Goal: Use online tool/utility: Utilize a website feature to perform a specific function

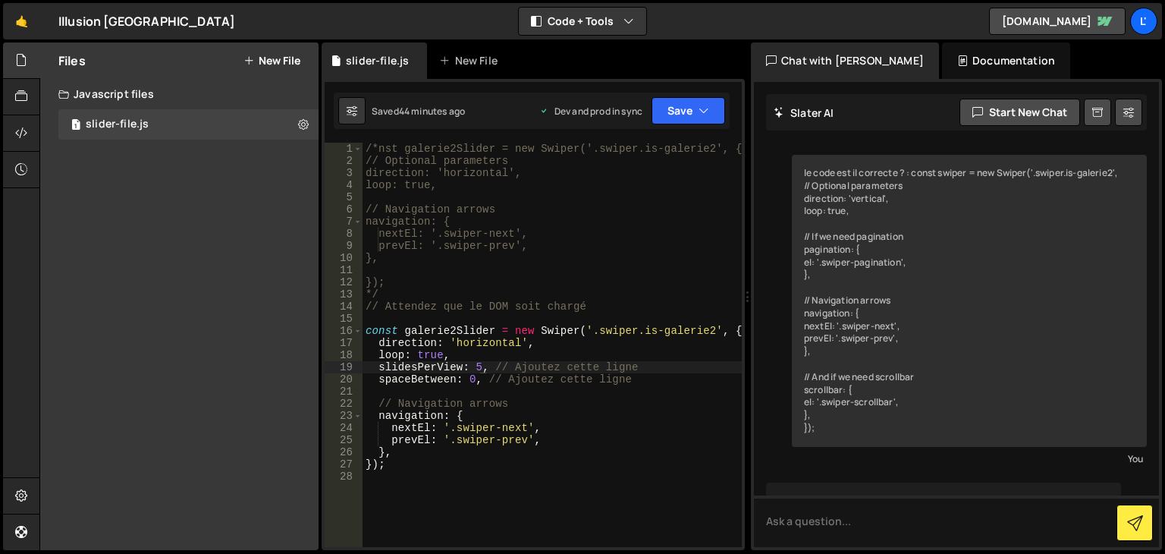
scroll to position [2232, 0]
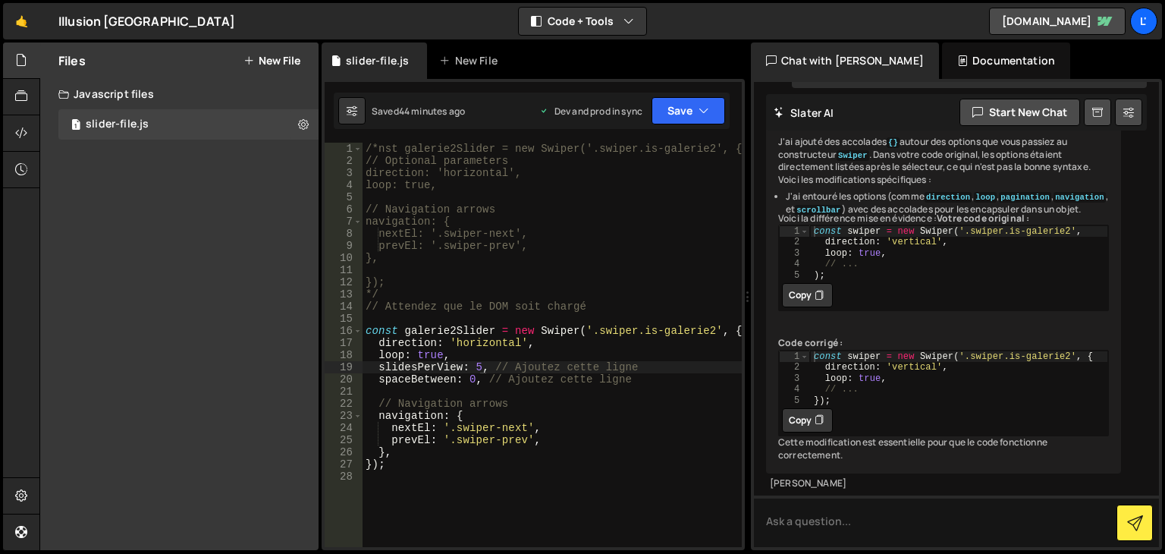
click at [470, 372] on div "/*nst galerie2Slider = new Swiper('.swiper.is-galerie2', { // Optional paramete…" at bounding box center [551, 357] width 379 height 428
click at [467, 383] on div "/*nst galerie2Slider = new Swiper('.swiper.is-galerie2', { // Optional paramete…" at bounding box center [551, 357] width 379 height 428
click at [466, 383] on div "/*nst galerie2Slider = new Swiper('.swiper.is-galerie2', { // Optional paramete…" at bounding box center [551, 357] width 379 height 428
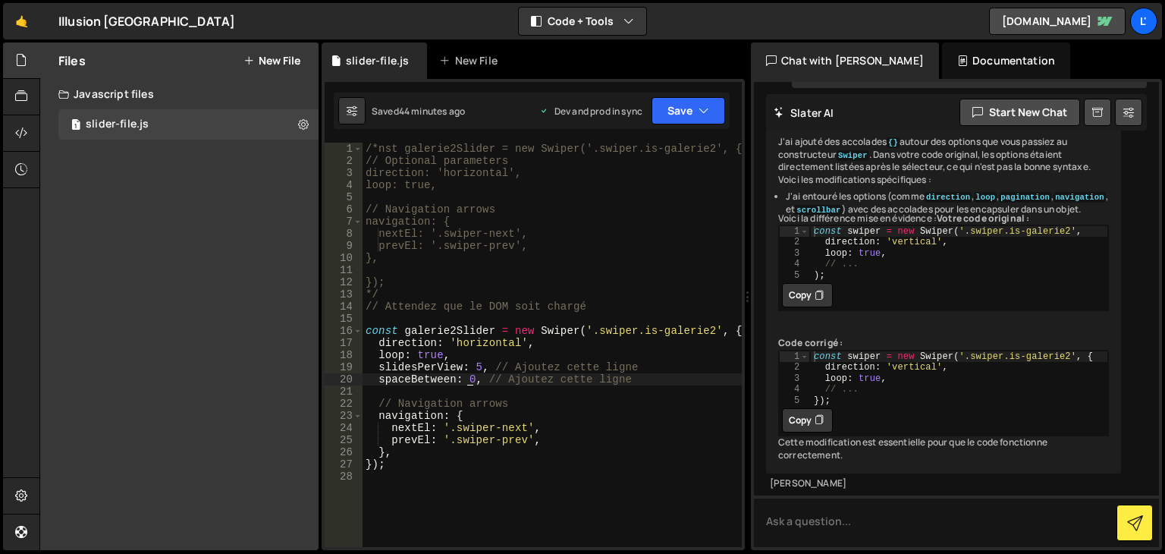
click at [468, 380] on div "/*nst galerie2Slider = new Swiper('.swiper.is-galerie2', { // Optional paramete…" at bounding box center [551, 357] width 379 height 428
drag, startPoint x: 524, startPoint y: 441, endPoint x: 449, endPoint y: 441, distance: 75.1
click at [449, 441] on div "/*nst galerie2Slider = new Swiper('.swiper.is-galerie2', { // Optional paramete…" at bounding box center [551, 357] width 379 height 428
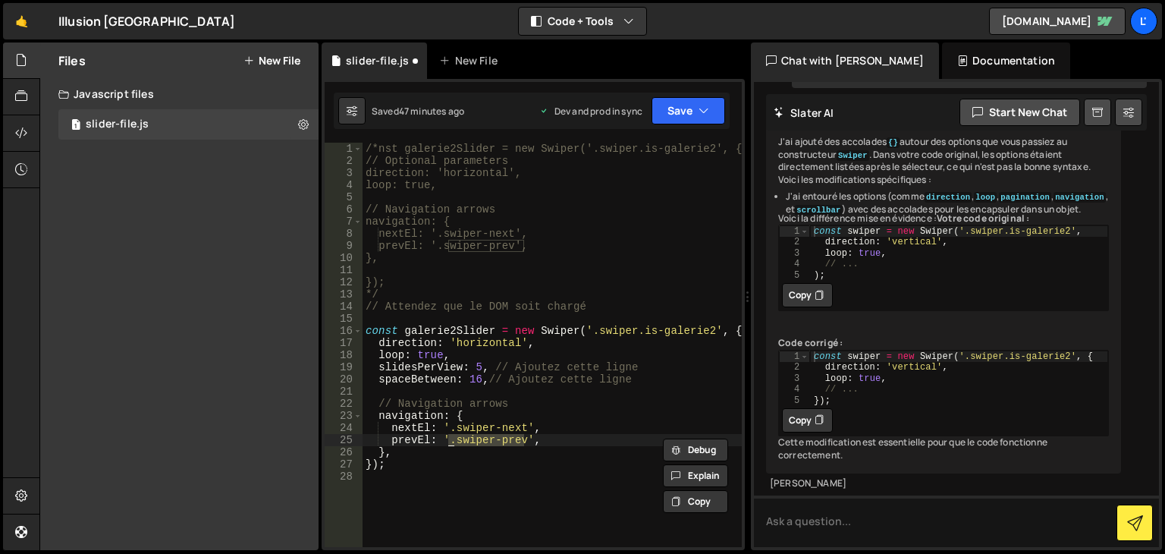
paste textarea "wiper-button-next"
click at [453, 443] on div "/*nst galerie2Slider = new Swiper('.swiper.is-galerie2', { // Optional paramete…" at bounding box center [551, 345] width 379 height 404
drag, startPoint x: 456, startPoint y: 443, endPoint x: 524, endPoint y: 439, distance: 67.6
click at [524, 439] on div "/*nst galerie2Slider = new Swiper('.swiper.is-galerie2', { // Optional paramete…" at bounding box center [551, 357] width 379 height 428
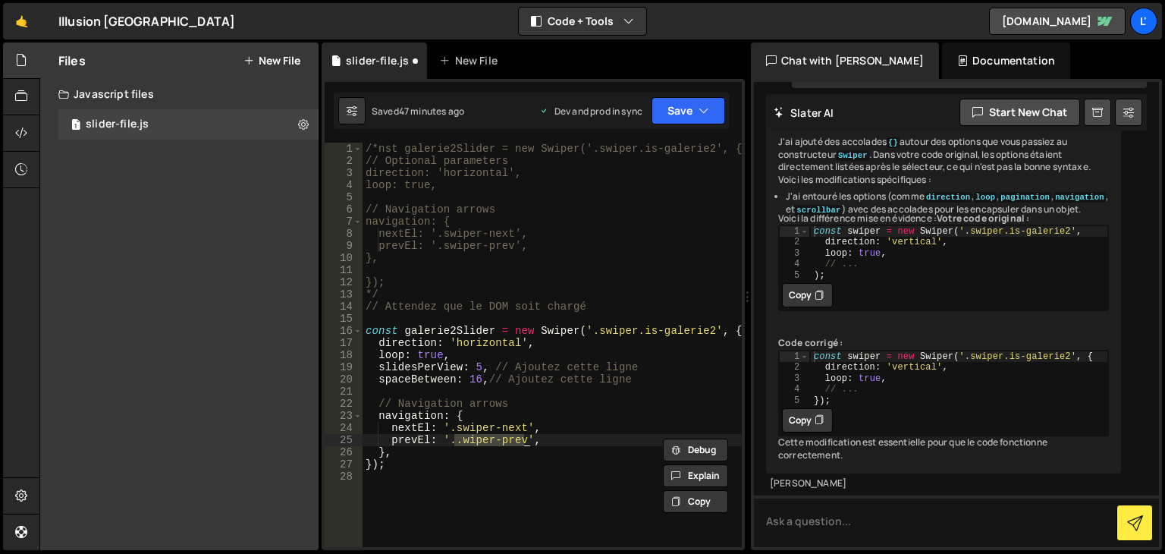
paste textarea "swiper-button-next"
type textarea "prevEl: '.swiper-button-next',"
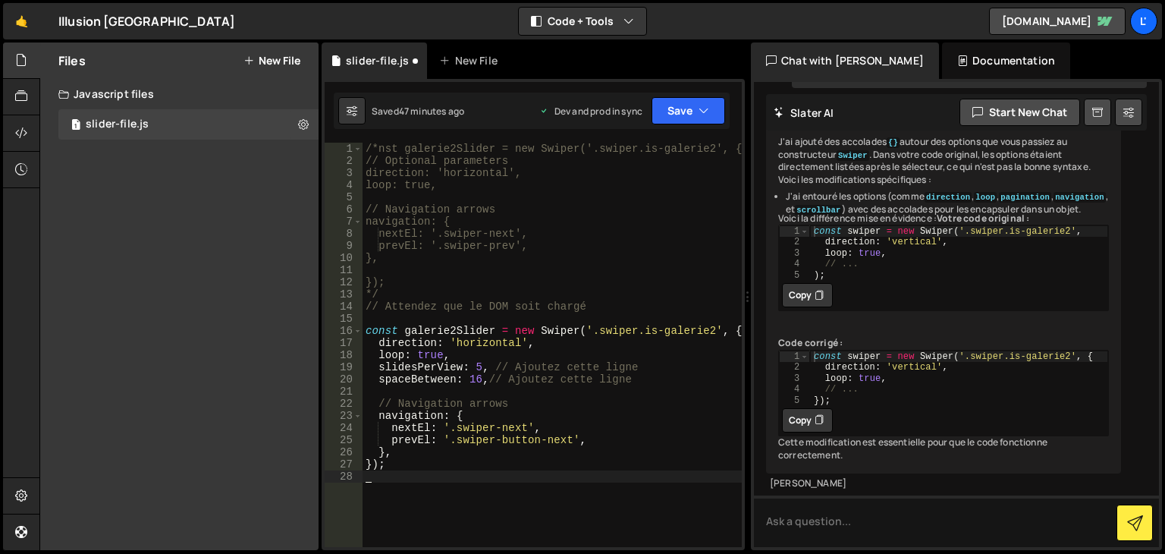
click at [543, 471] on div "/*nst galerie2Slider = new Swiper('.swiper.is-galerie2', { // Optional paramete…" at bounding box center [551, 357] width 379 height 428
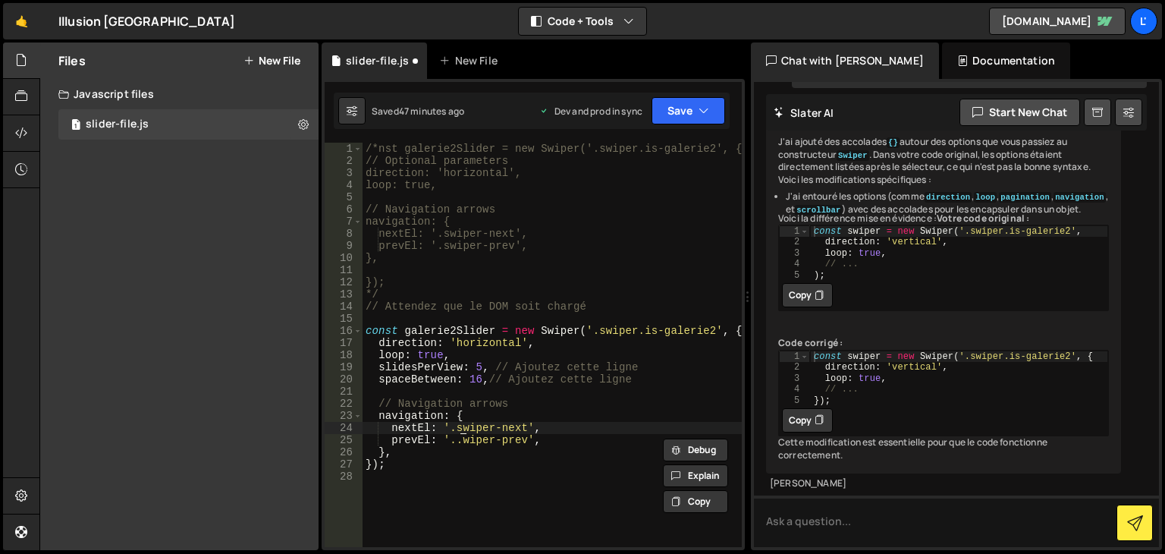
click at [458, 428] on div "/*nst galerie2Slider = new Swiper('.swiper.is-galerie2', { // Optional paramete…" at bounding box center [551, 357] width 379 height 428
click at [451, 428] on div "/*nst galerie2Slider = new Swiper('.swiper.is-galerie2', { // Optional paramete…" at bounding box center [551, 357] width 379 height 428
click at [458, 431] on div "/*nst galerie2Slider = new Swiper('.swiper.is-galerie2', { // Optional paramete…" at bounding box center [551, 357] width 379 height 428
drag, startPoint x: 456, startPoint y: 430, endPoint x: 522, endPoint y: 430, distance: 66.0
click at [522, 430] on div "/*nst galerie2Slider = new Swiper('.swiper.is-galerie2', { // Optional paramete…" at bounding box center [551, 357] width 379 height 428
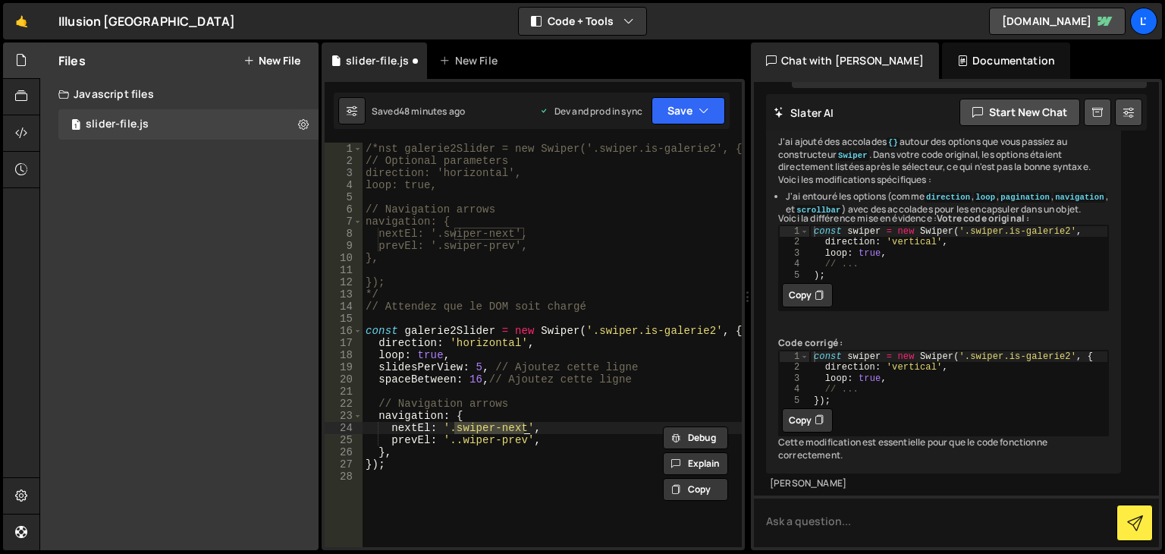
paste textarea "button-"
drag, startPoint x: 454, startPoint y: 444, endPoint x: 522, endPoint y: 435, distance: 68.0
click at [522, 435] on div "/*nst galerie2Slider = new Swiper('.swiper.is-galerie2', { // Optional paramete…" at bounding box center [551, 357] width 379 height 428
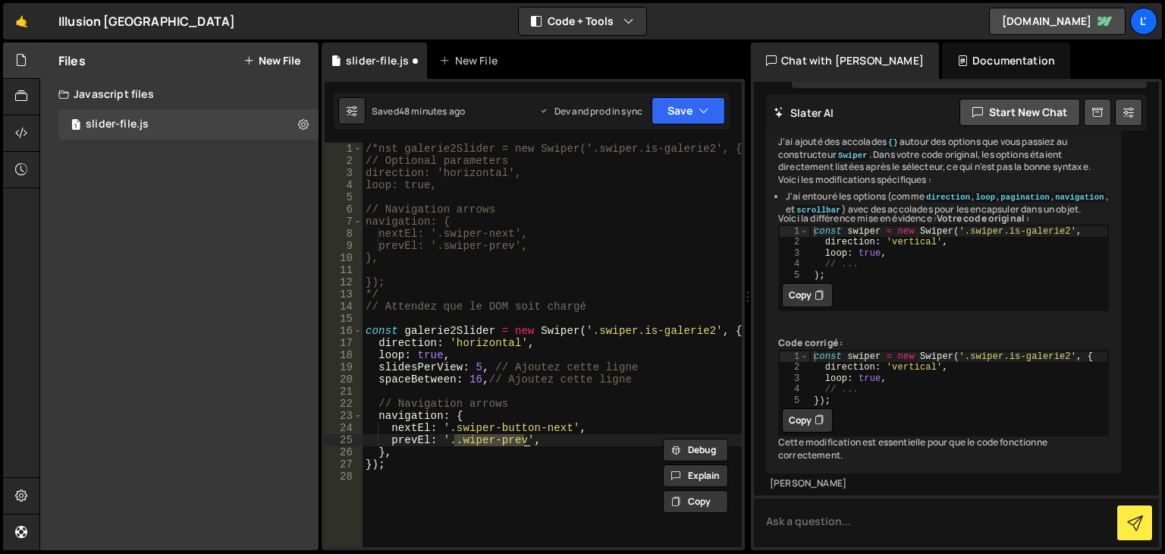
paste textarea "swiper-button"
click at [677, 118] on button "Save" at bounding box center [688, 110] width 74 height 27
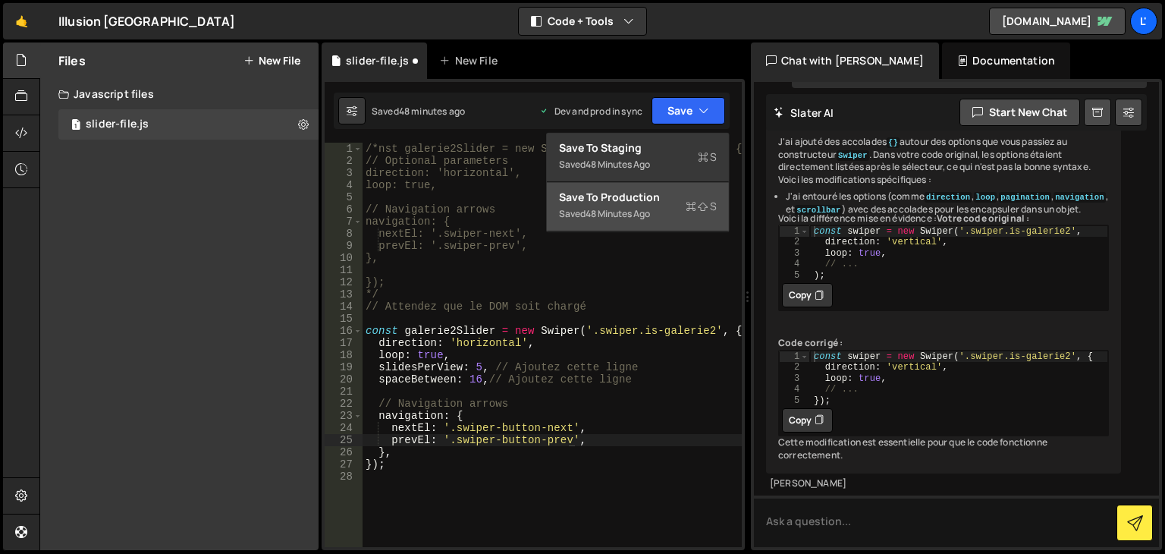
click at [646, 209] on div "48 minutes ago" at bounding box center [617, 213] width 64 height 13
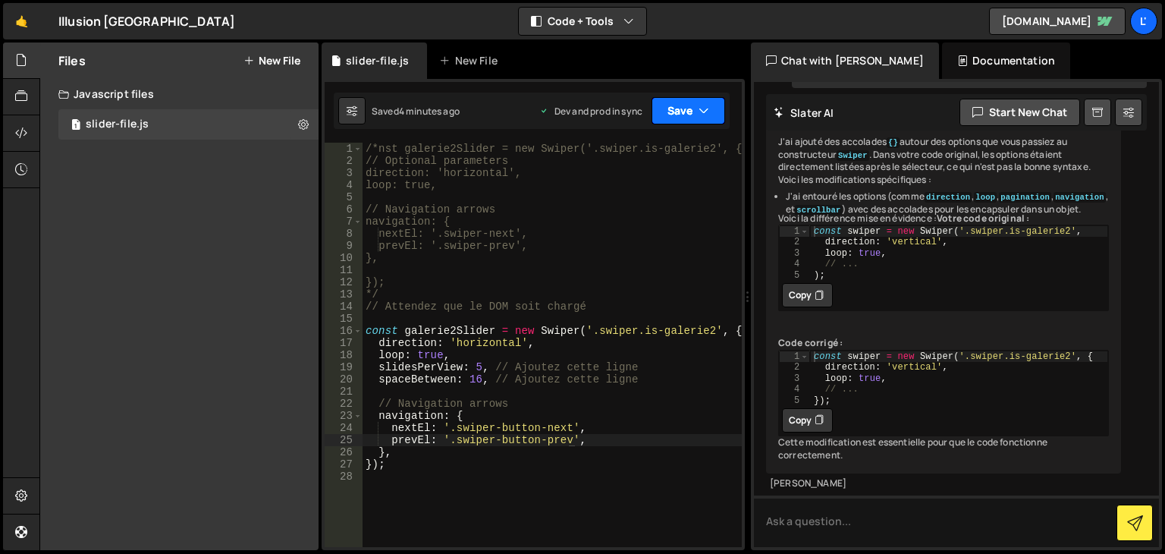
click at [690, 104] on button "Save" at bounding box center [688, 110] width 74 height 27
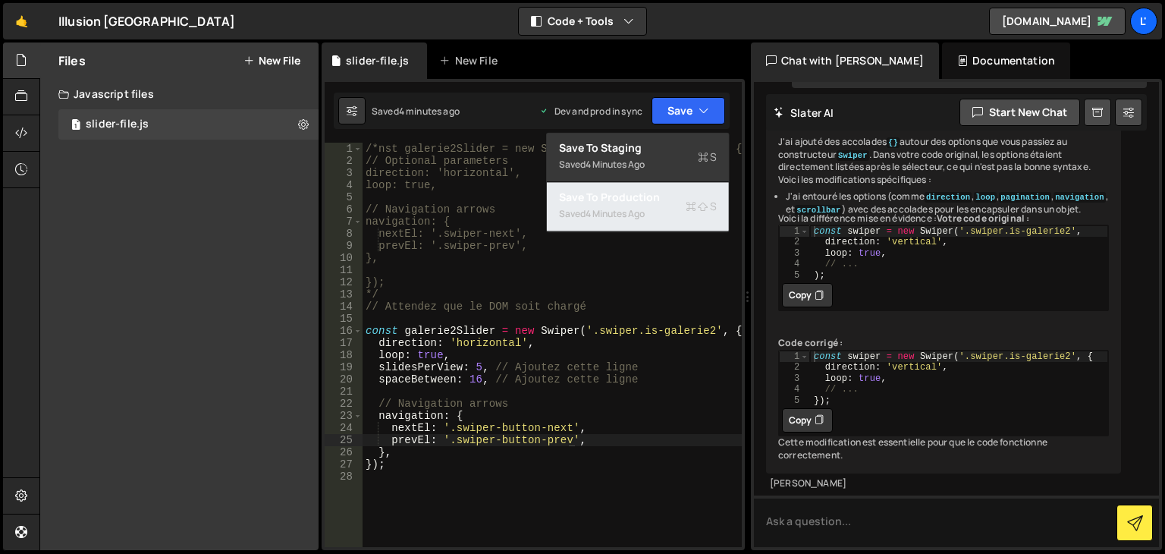
drag, startPoint x: 679, startPoint y: 202, endPoint x: 651, endPoint y: 183, distance: 34.1
click at [675, 198] on div "Save to Production S" at bounding box center [638, 197] width 158 height 15
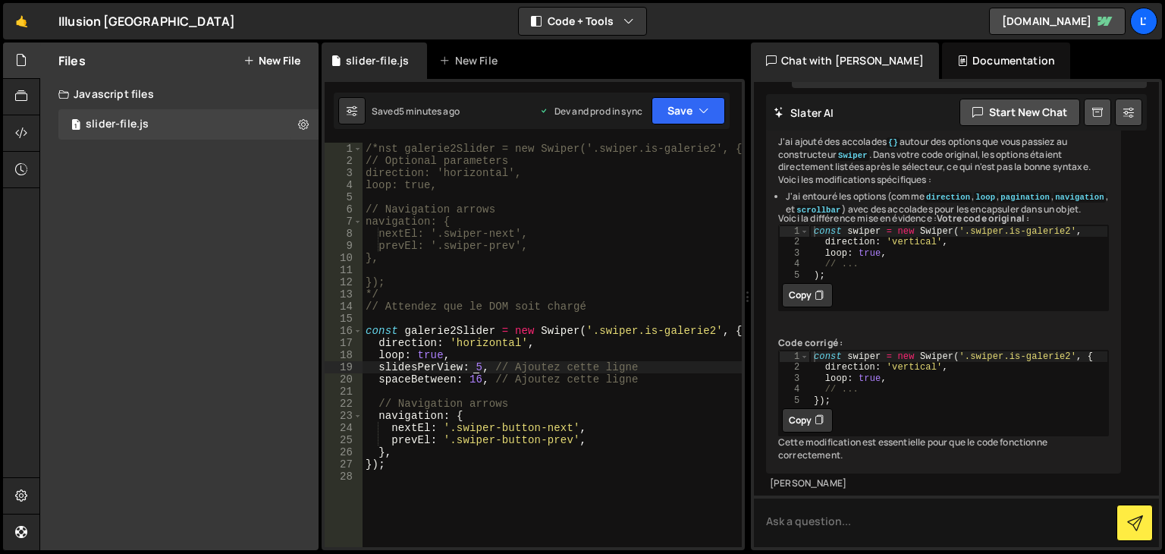
click at [474, 367] on div "/*nst galerie2Slider = new Swiper('.swiper.is-galerie2', { // Optional paramete…" at bounding box center [551, 357] width 379 height 428
click at [475, 367] on div "/*nst galerie2Slider = new Swiper('.swiper.is-galerie2', { // Optional paramete…" at bounding box center [551, 357] width 379 height 428
click at [475, 366] on div "/*nst galerie2Slider = new Swiper('.swiper.is-galerie2', { // Optional paramete…" at bounding box center [551, 357] width 379 height 428
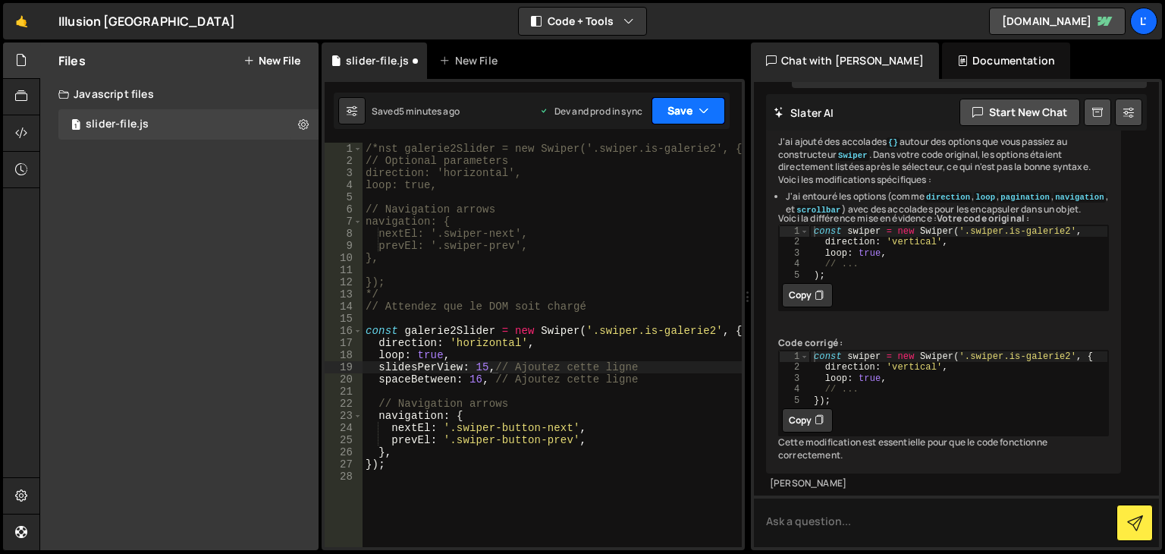
click at [688, 110] on button "Save" at bounding box center [688, 110] width 74 height 27
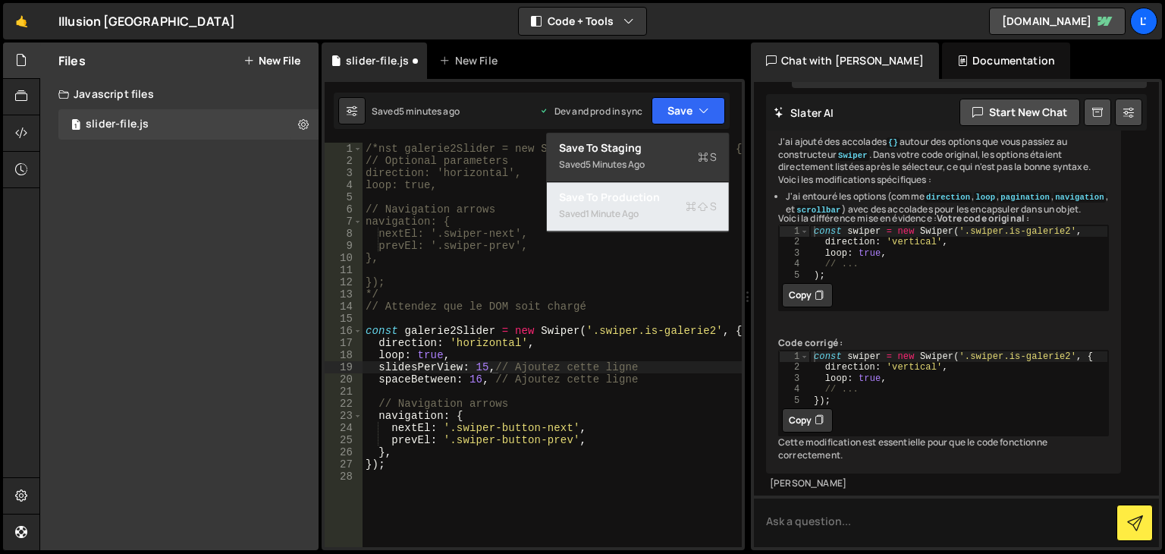
click at [646, 207] on div "Saved 1 minute ago" at bounding box center [638, 214] width 158 height 18
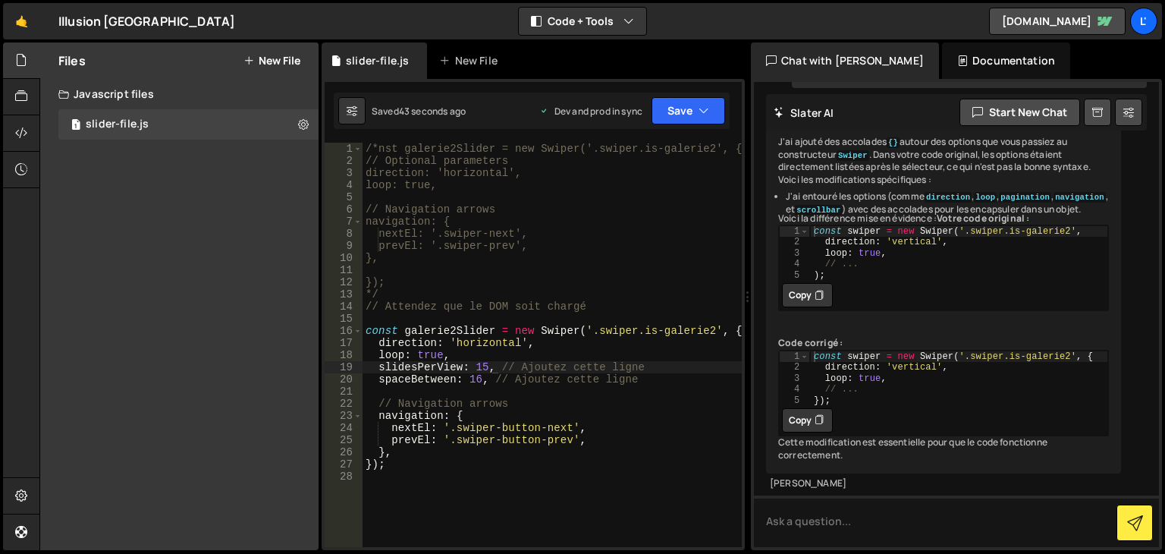
click at [481, 368] on div "/*nst galerie2Slider = new Swiper('.swiper.is-galerie2', { // Optional paramete…" at bounding box center [551, 357] width 379 height 428
click at [429, 356] on div "/*nst galerie2Slider = new Swiper('.swiper.is-galerie2', { // Optional paramete…" at bounding box center [551, 357] width 379 height 428
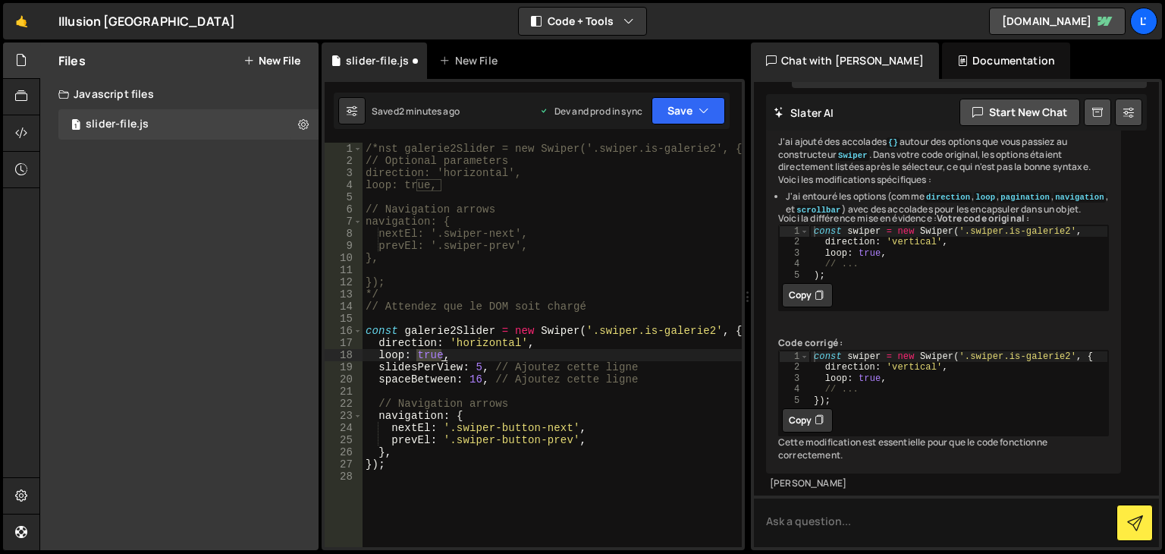
click at [429, 356] on div "/*nst galerie2Slider = new Swiper('.swiper.is-galerie2', { // Optional paramete…" at bounding box center [551, 357] width 379 height 428
click at [687, 108] on button "Save" at bounding box center [688, 110] width 74 height 27
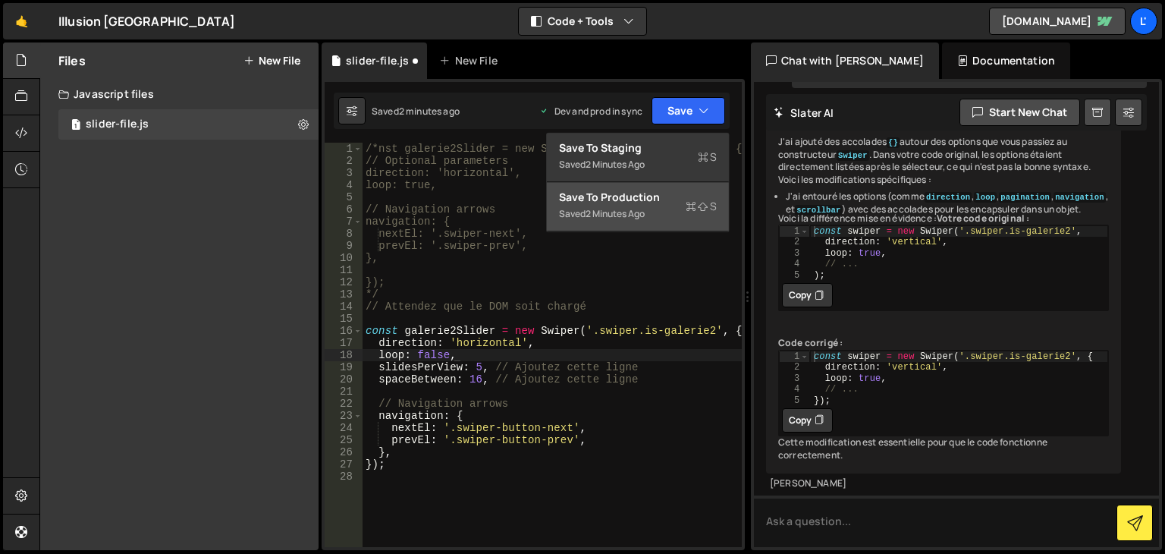
click at [689, 204] on icon at bounding box center [690, 206] width 11 height 15
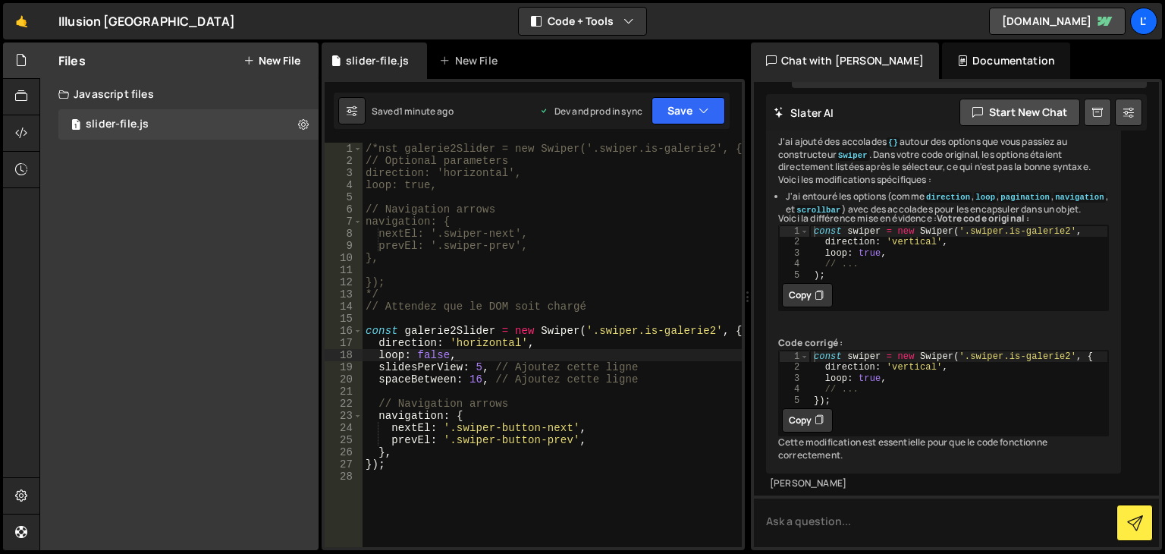
type textarea "direction: 'horizontal',"
drag, startPoint x: 537, startPoint y: 348, endPoint x: 373, endPoint y: 345, distance: 163.8
click at [373, 345] on div "/*nst galerie2Slider = new Swiper('.swiper.is-galerie2', { // Optional paramete…" at bounding box center [551, 357] width 379 height 428
click at [432, 356] on div "/*nst galerie2Slider = new Swiper('.swiper.is-galerie2', { // Optional paramete…" at bounding box center [551, 357] width 379 height 428
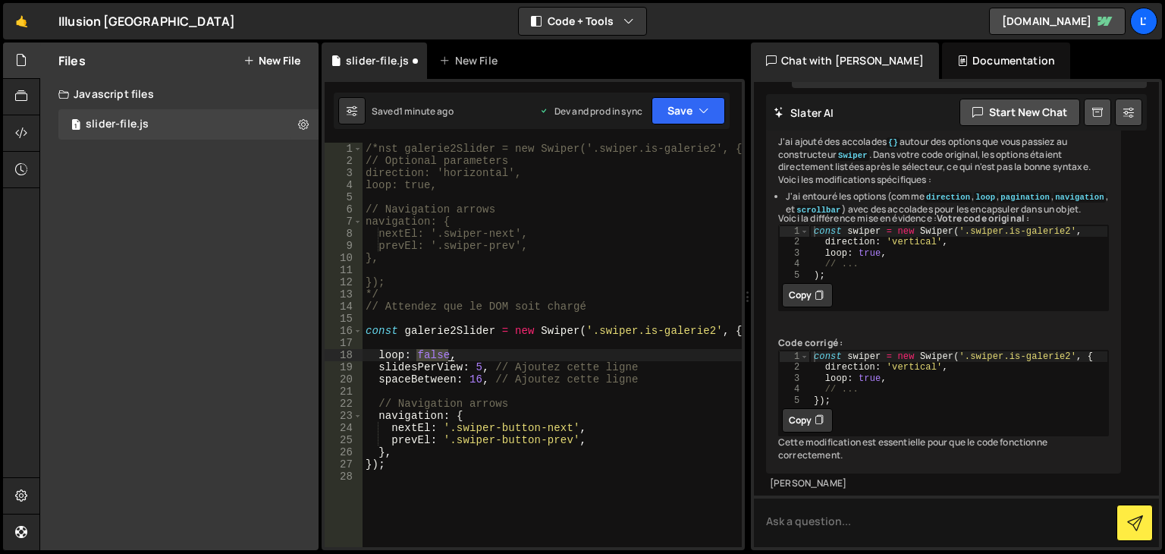
click at [432, 356] on div "/*nst galerie2Slider = new Swiper('.swiper.is-galerie2', { // Optional paramete…" at bounding box center [551, 357] width 379 height 428
type textarea "loop: true,,"
click at [663, 105] on button "Save" at bounding box center [688, 110] width 74 height 27
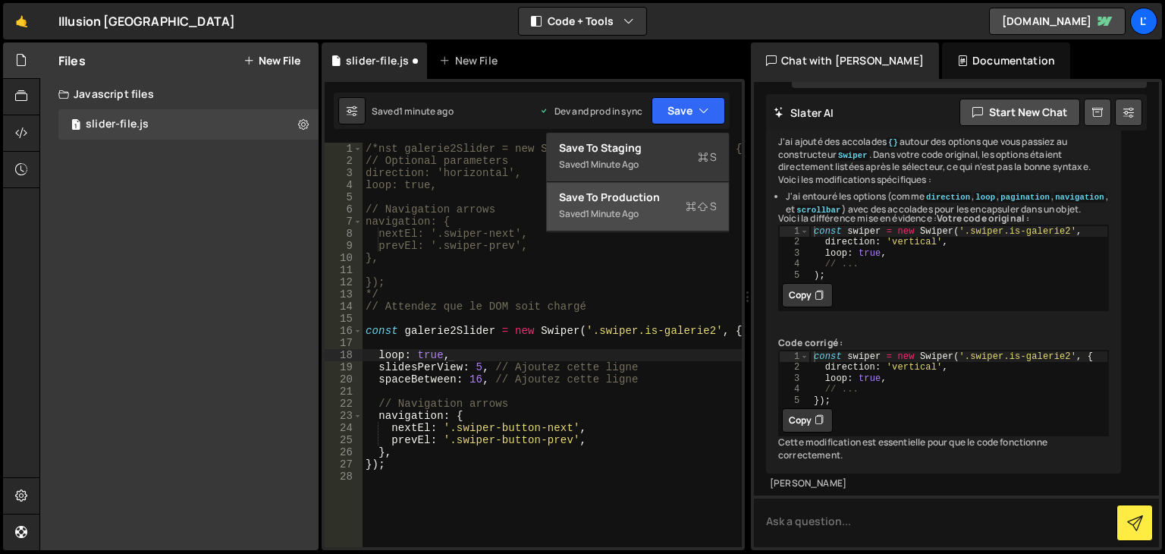
click at [640, 224] on button "Save to Production S Saved 1 minute ago" at bounding box center [638, 206] width 182 height 49
